Goal: Use online tool/utility

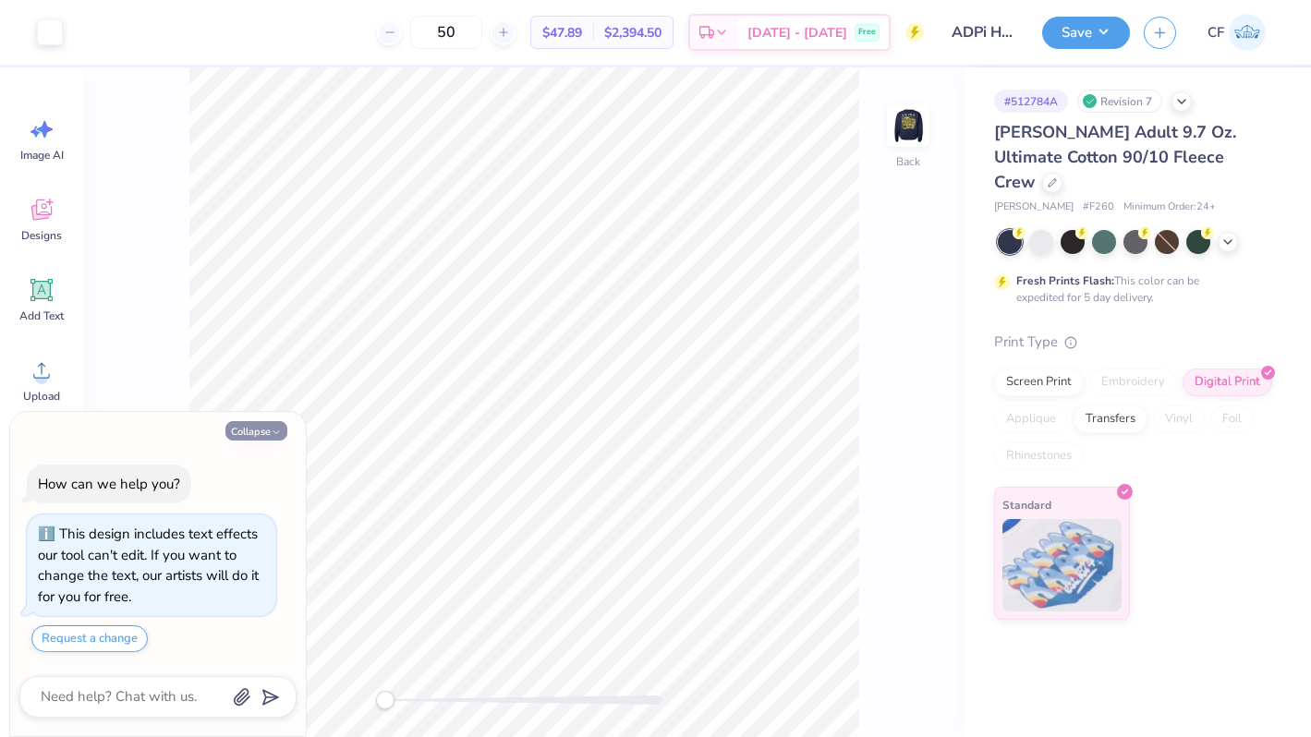
click at [267, 421] on button "Collapse" at bounding box center [256, 430] width 62 height 19
type textarea "x"
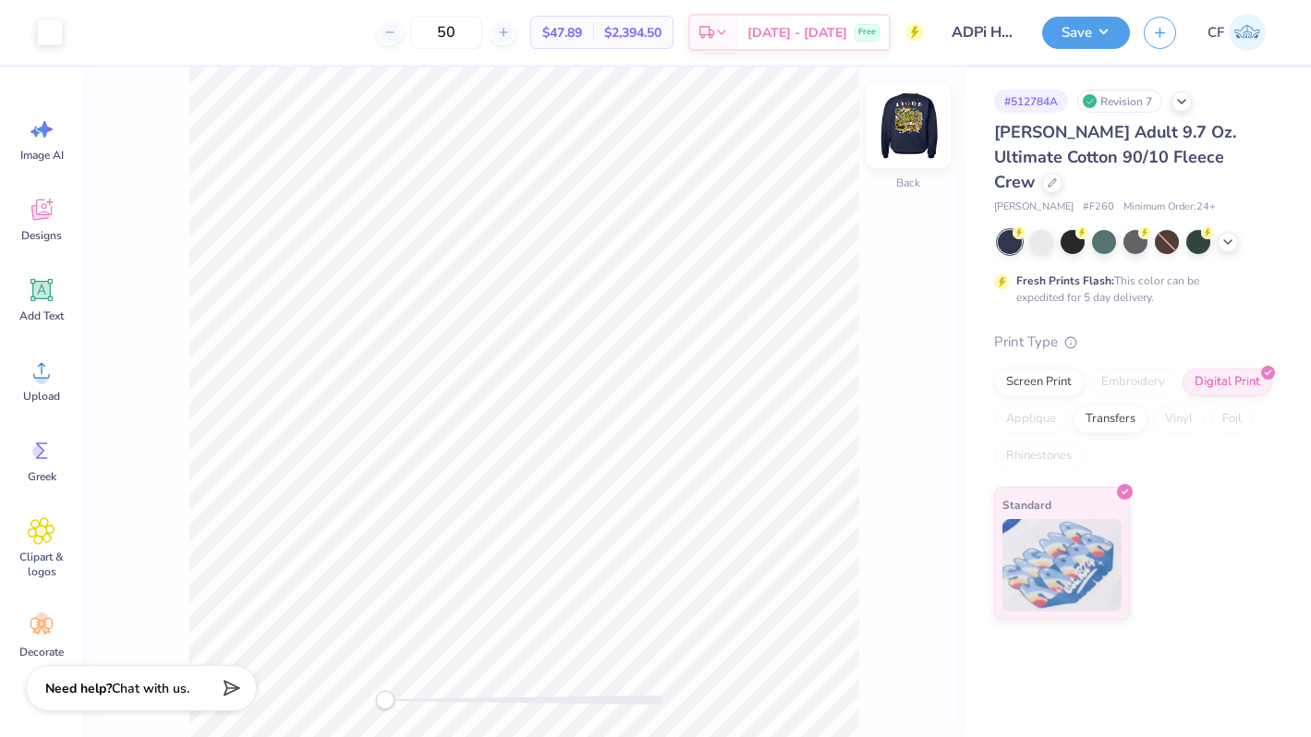
click at [916, 125] on img at bounding box center [908, 126] width 74 height 74
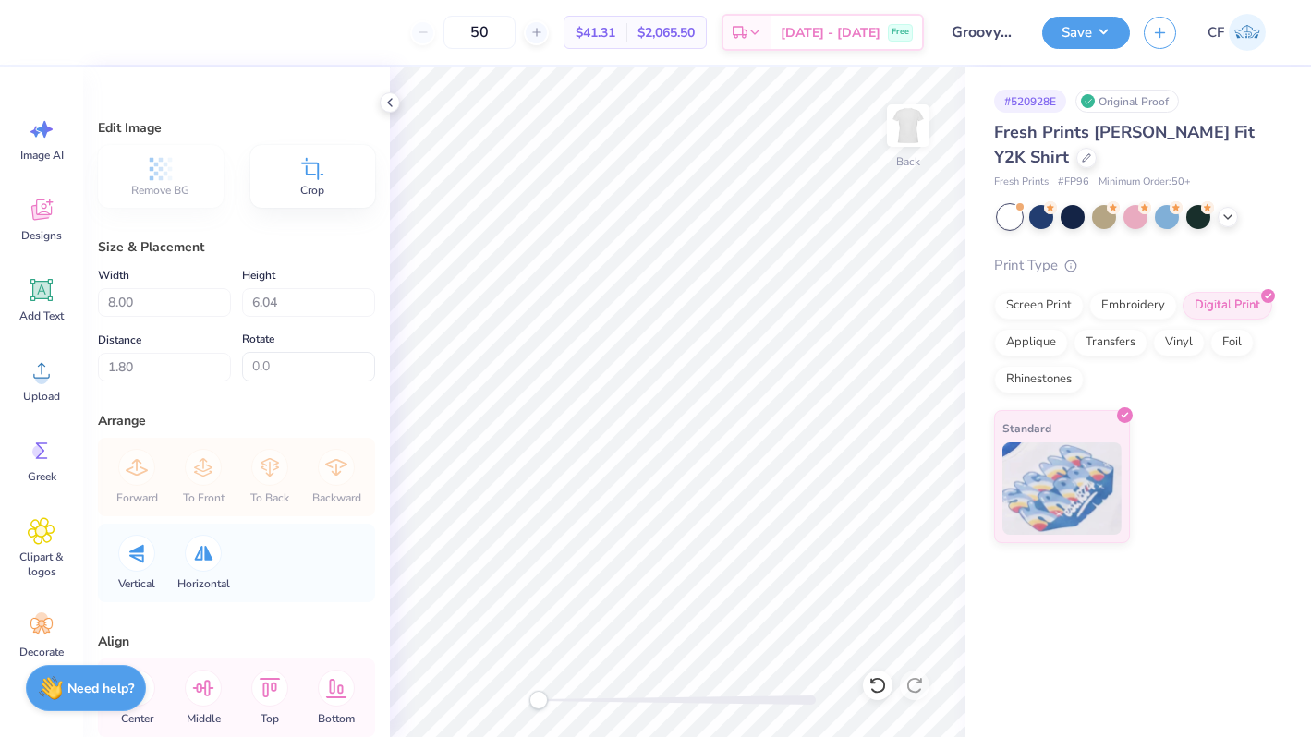
scroll to position [102, 0]
